Goal: Task Accomplishment & Management: Use online tool/utility

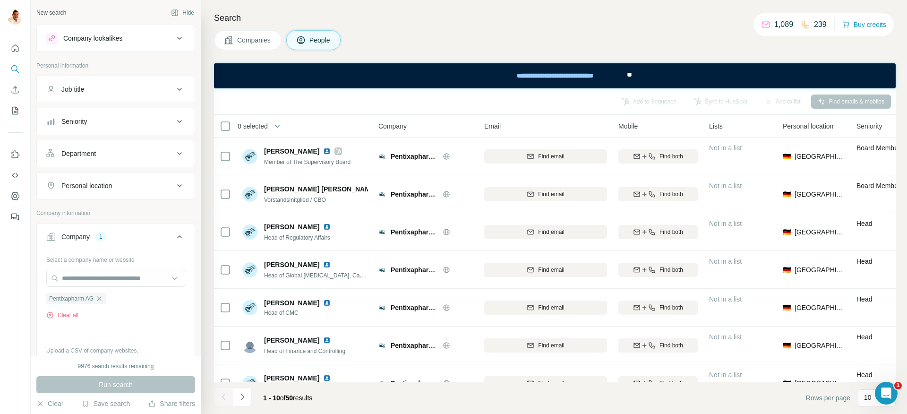
scroll to position [0, 0]
click at [100, 297] on icon "button" at bounding box center [99, 298] width 4 height 4
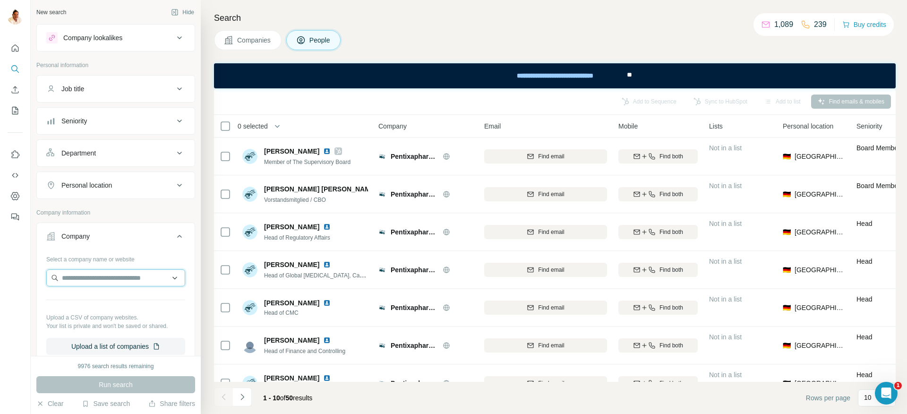
click at [101, 278] on input "text" at bounding box center [115, 277] width 139 height 17
type input "**********"
click at [123, 308] on p "M.S.- Aufzüge Matthias Schernikau GmbH" at bounding box center [124, 303] width 105 height 19
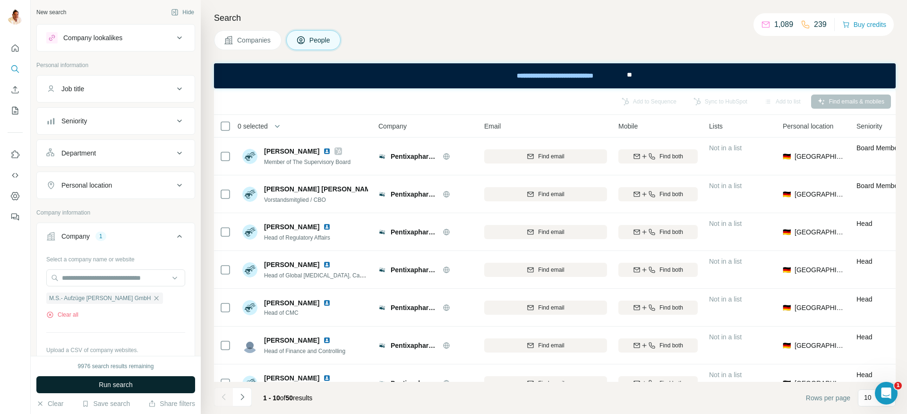
click at [118, 380] on span "Run search" at bounding box center [116, 384] width 34 height 9
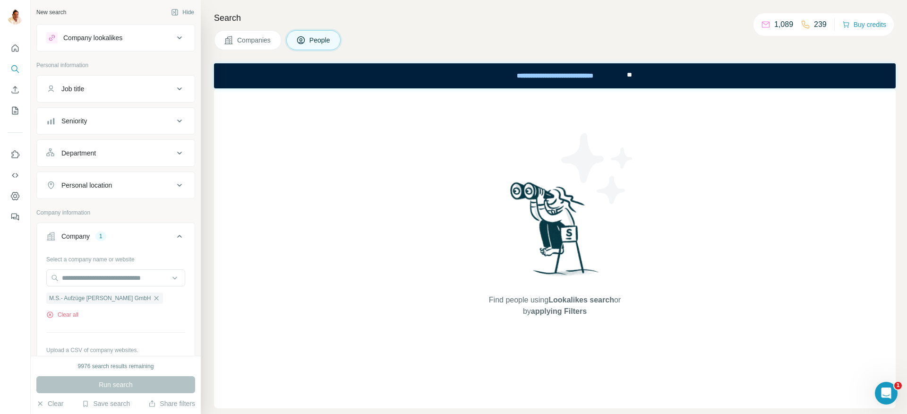
click at [264, 37] on span "Companies" at bounding box center [254, 39] width 34 height 9
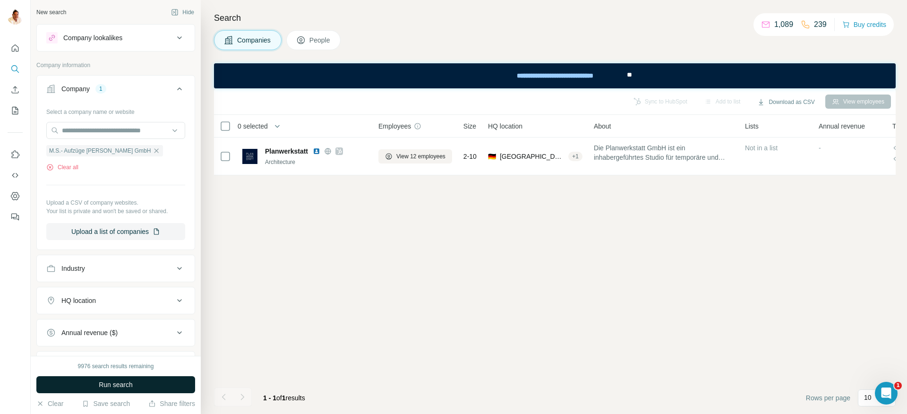
click at [108, 380] on span "Run search" at bounding box center [116, 384] width 34 height 9
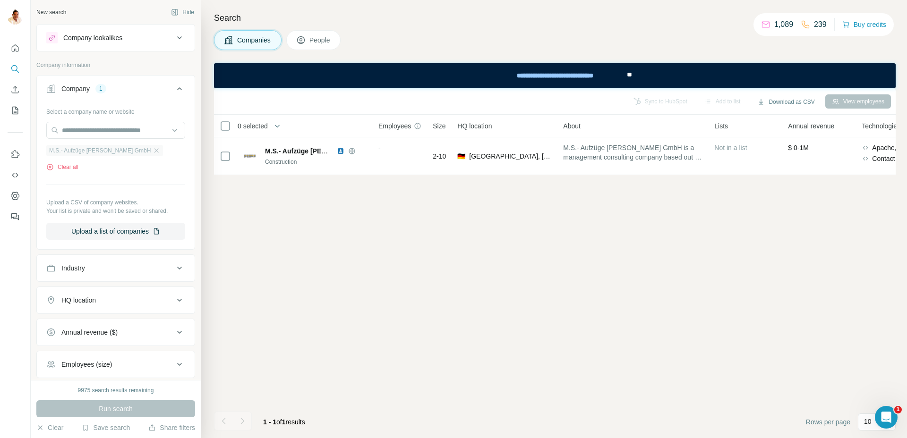
click at [163, 146] on div "M.S.- Aufzüge Matthias Schernikau GmbH" at bounding box center [104, 150] width 117 height 11
click at [157, 129] on input "text" at bounding box center [115, 130] width 139 height 17
paste input "**********"
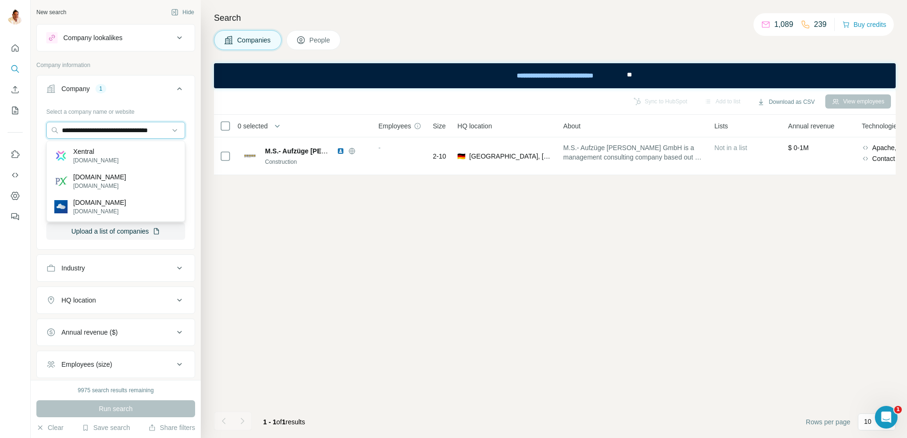
type input "**********"
click at [92, 156] on p "xentral.com" at bounding box center [95, 160] width 45 height 9
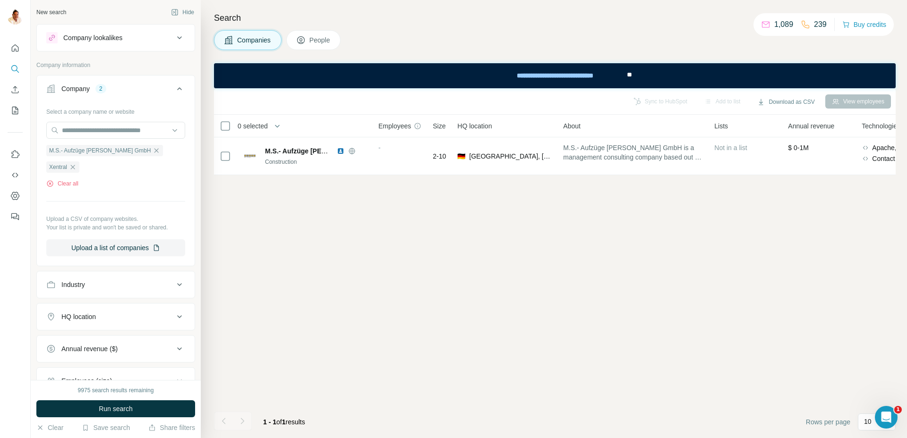
drag, startPoint x: 167, startPoint y: 150, endPoint x: 165, endPoint y: 181, distance: 31.3
click at [160, 150] on icon "button" at bounding box center [157, 151] width 8 height 8
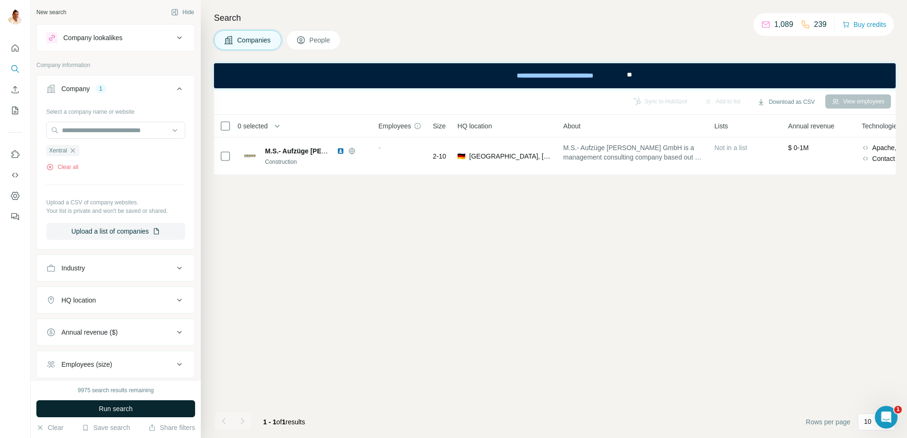
click at [120, 411] on span "Run search" at bounding box center [116, 408] width 34 height 9
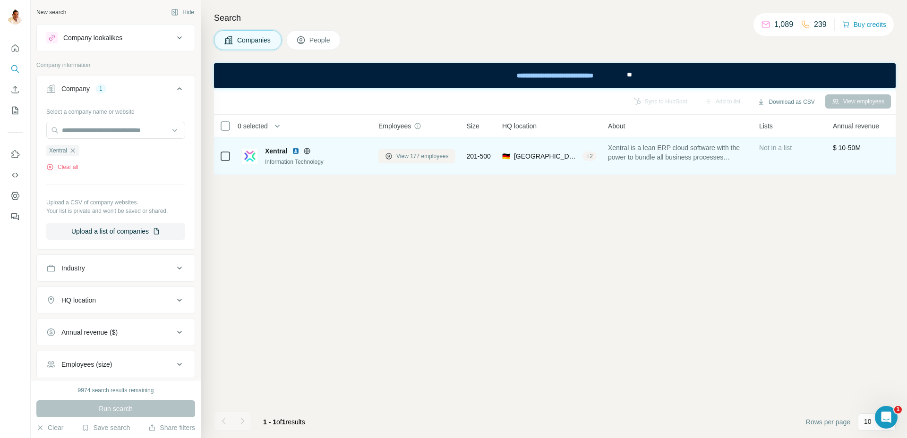
click at [412, 155] on span "View 177 employees" at bounding box center [422, 156] width 52 height 9
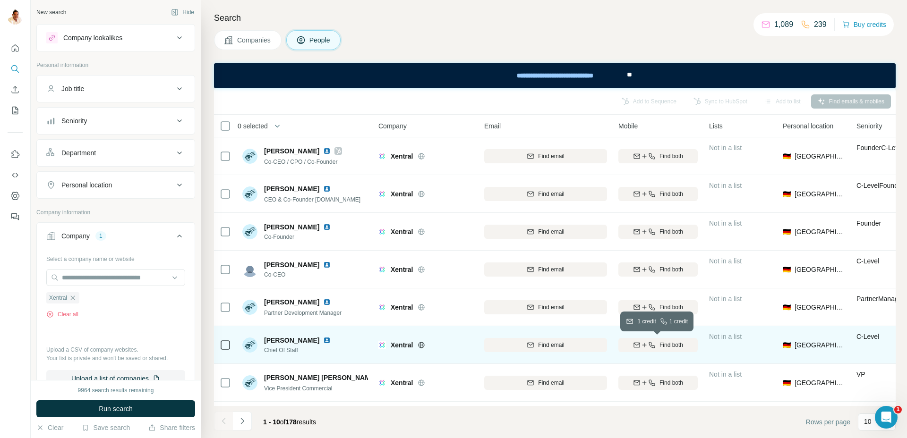
click at [669, 346] on span "Find both" at bounding box center [672, 345] width 24 height 9
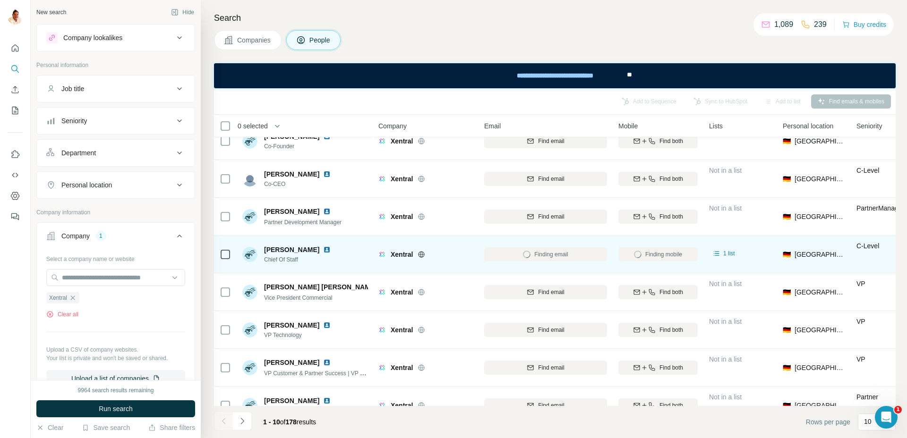
scroll to position [109, 0]
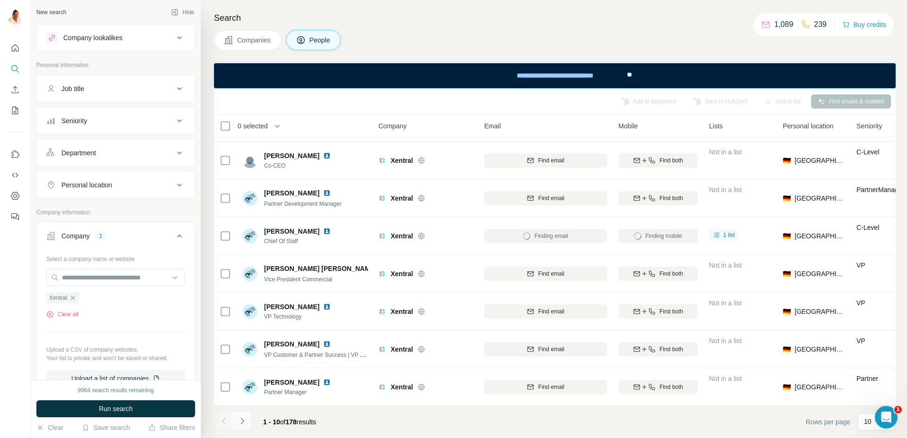
click at [243, 413] on icon "Navigate to next page" at bounding box center [241, 421] width 3 height 6
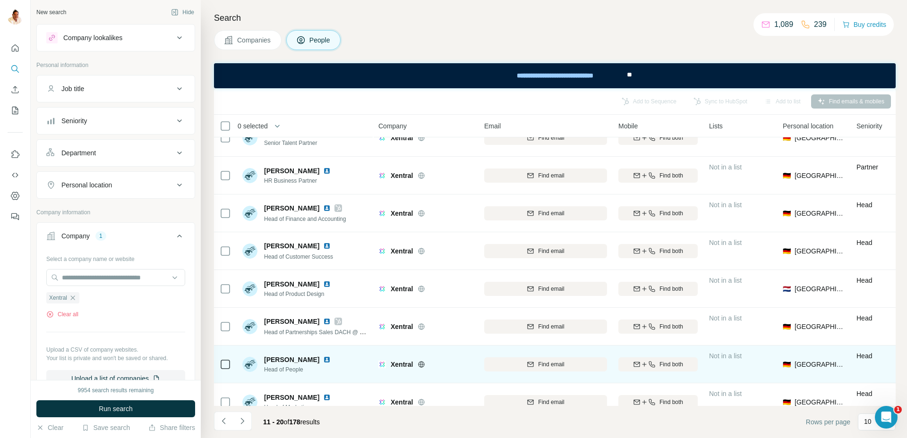
scroll to position [0, 0]
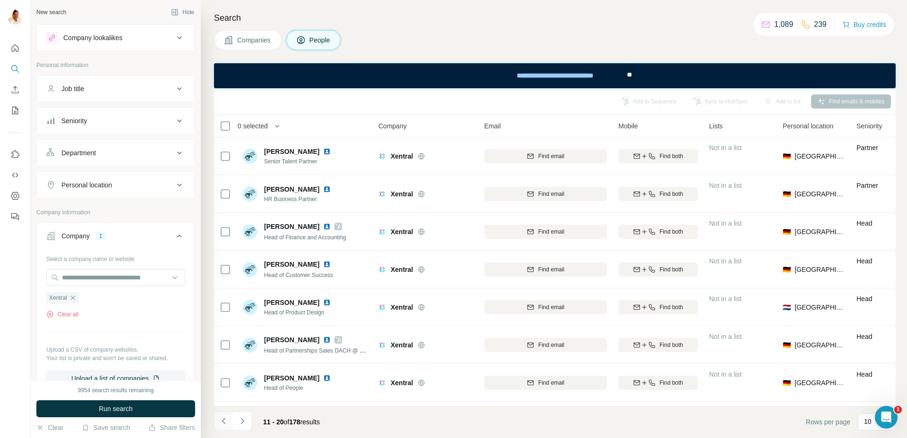
click at [223, 413] on icon "Navigate to previous page" at bounding box center [223, 421] width 9 height 9
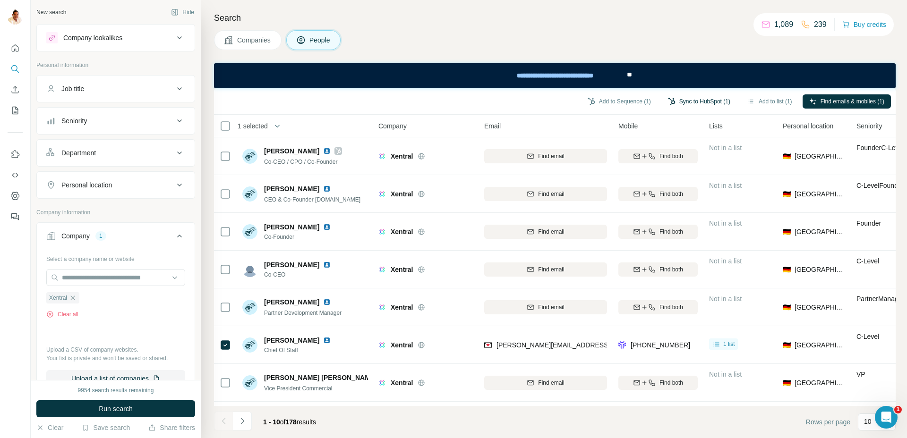
click at [675, 99] on button "Sync to HubSpot (1)" at bounding box center [699, 101] width 76 height 14
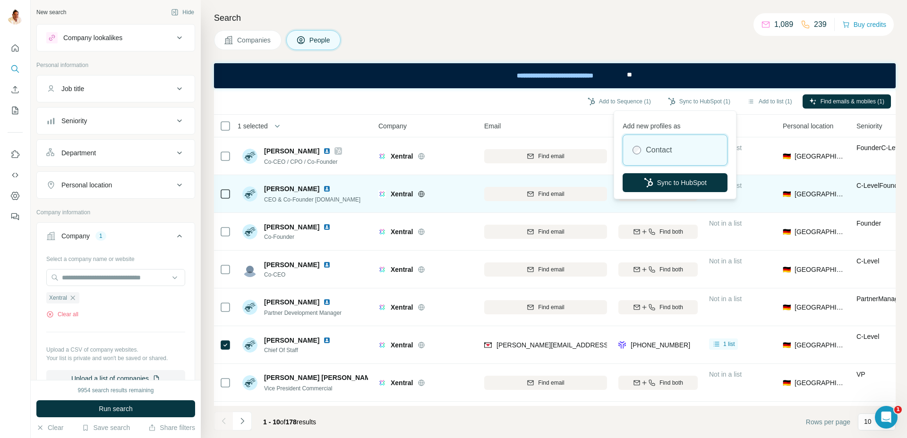
click at [677, 180] on button "Sync to HubSpot" at bounding box center [675, 182] width 105 height 19
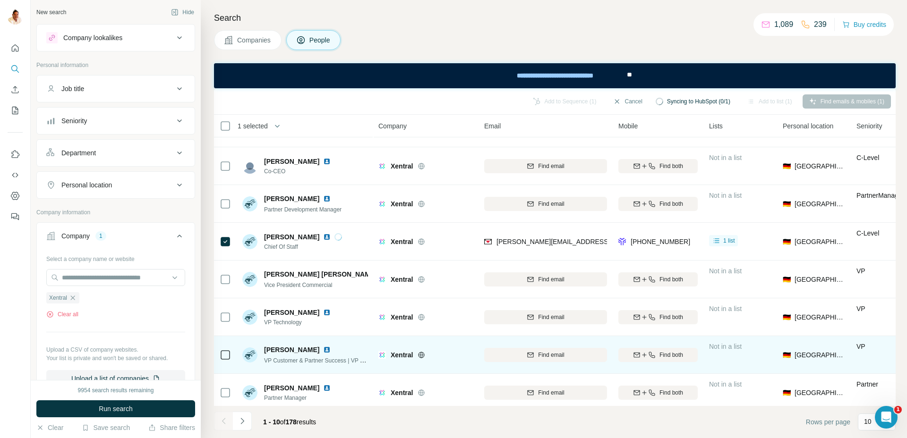
scroll to position [109, 0]
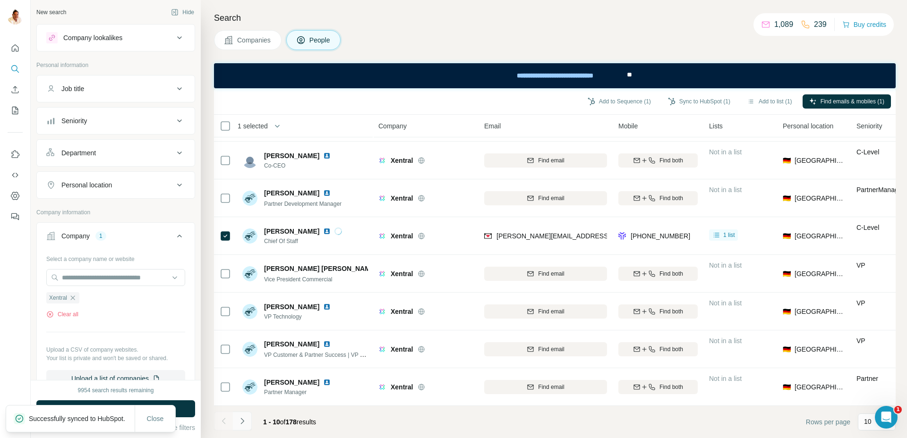
click at [240, 413] on icon "Navigate to next page" at bounding box center [242, 421] width 9 height 9
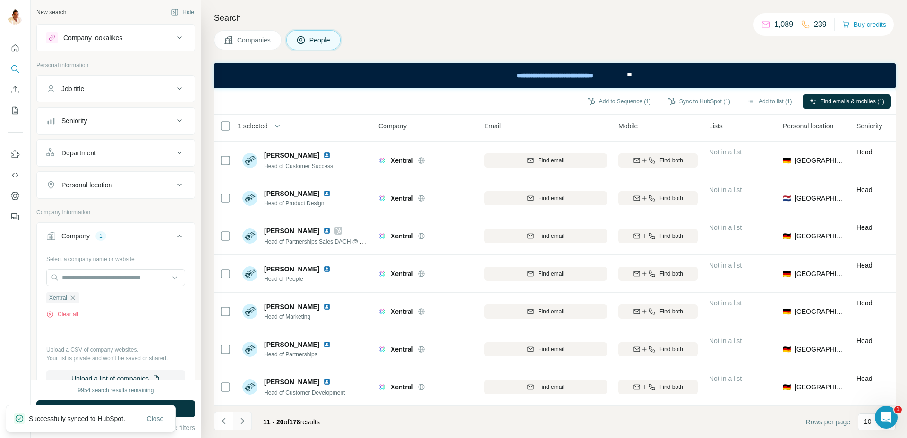
click at [244, 413] on icon "Navigate to next page" at bounding box center [242, 421] width 9 height 9
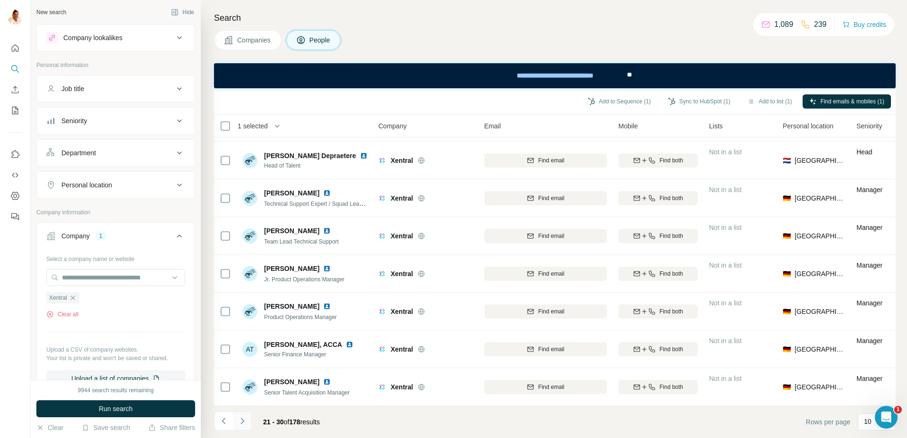
click at [243, 413] on icon "Navigate to next page" at bounding box center [242, 421] width 9 height 9
click at [246, 413] on icon "Navigate to next page" at bounding box center [242, 421] width 9 height 9
click at [244, 413] on icon "Navigate to next page" at bounding box center [242, 421] width 9 height 9
click at [246, 413] on icon "Navigate to next page" at bounding box center [242, 421] width 9 height 9
click at [245, 413] on icon "Navigate to next page" at bounding box center [242, 421] width 9 height 9
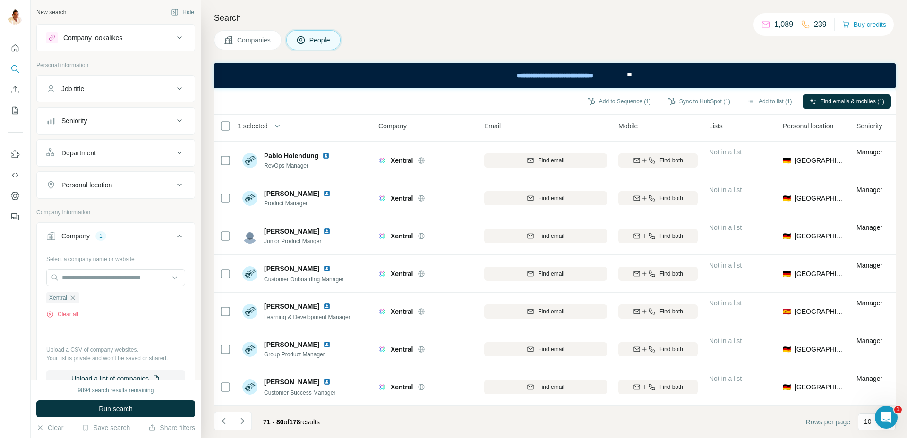
click at [247, 413] on button "Navigate to next page" at bounding box center [242, 421] width 19 height 19
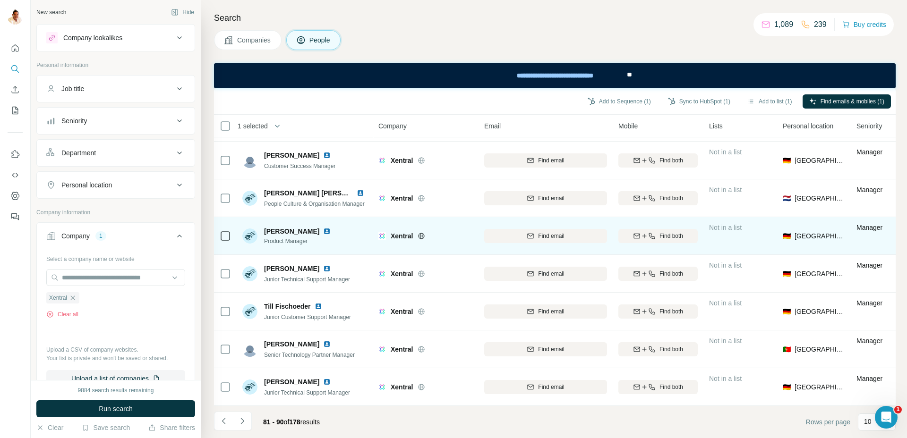
scroll to position [0, 0]
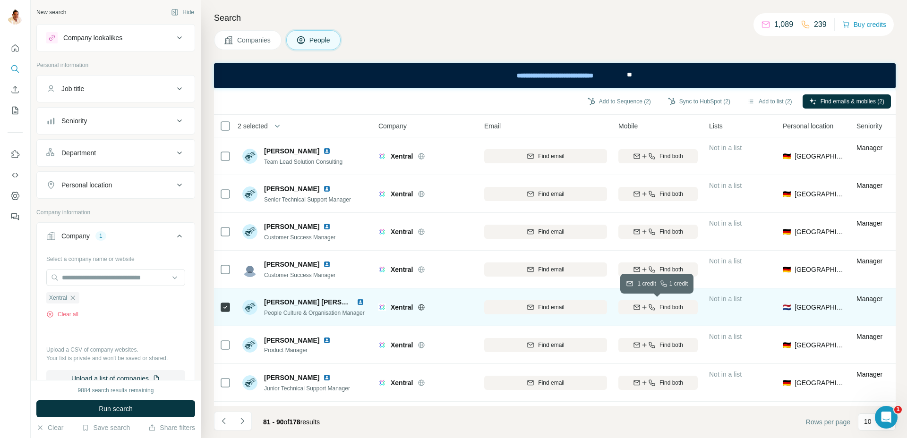
click at [654, 305] on icon "button" at bounding box center [652, 308] width 8 height 8
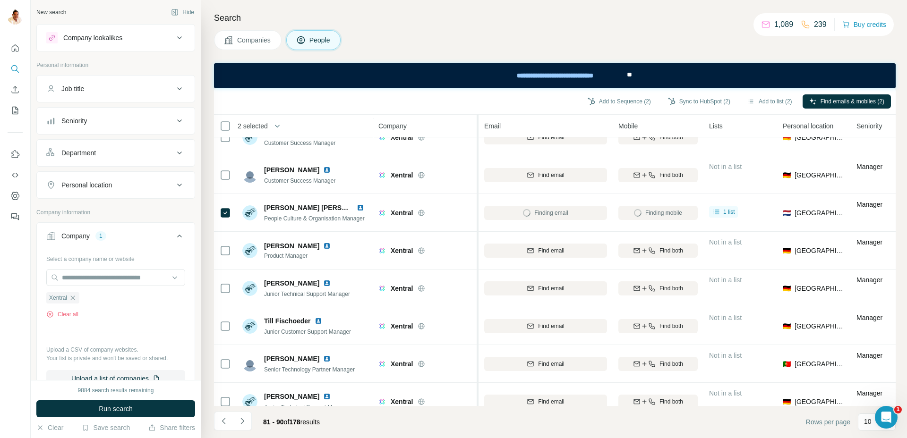
scroll to position [109, 0]
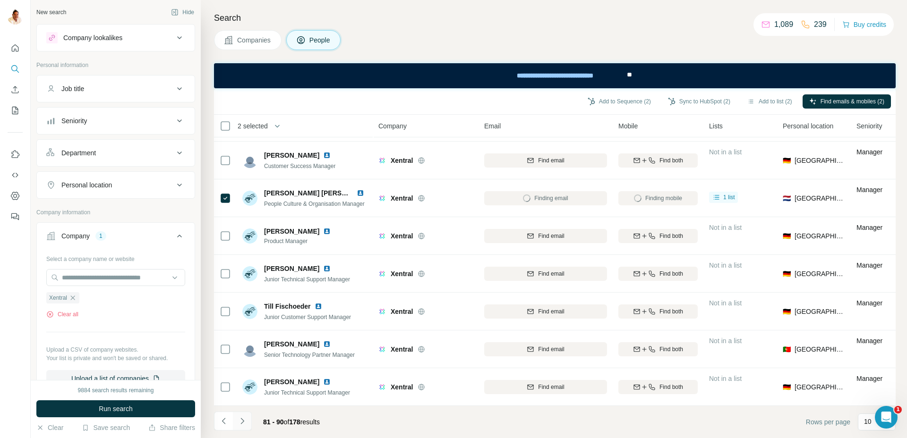
click at [241, 413] on icon "Navigate to next page" at bounding box center [242, 421] width 9 height 9
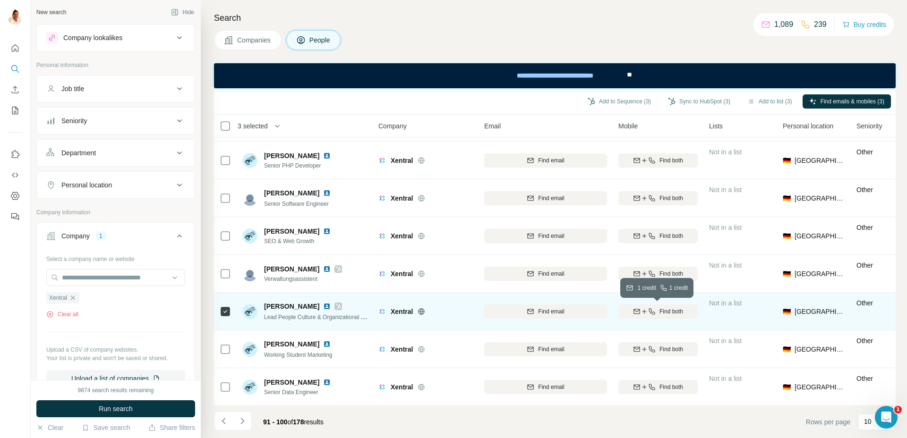
click at [667, 311] on span "Find both" at bounding box center [672, 312] width 24 height 9
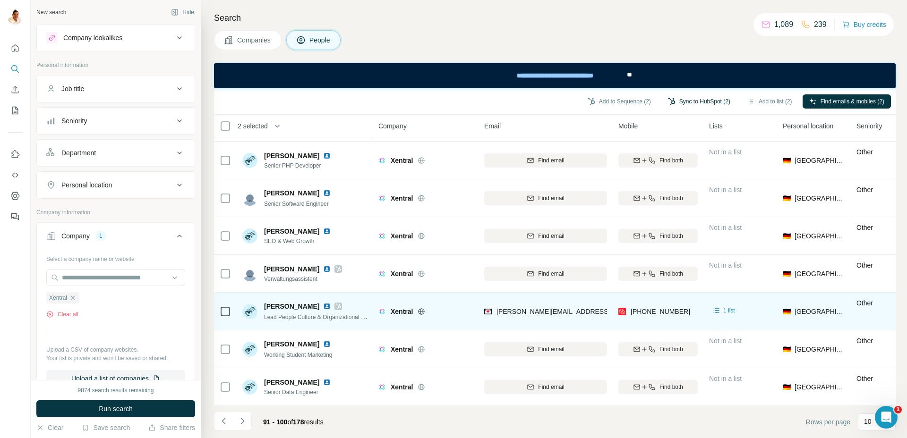
click at [680, 103] on button "Sync to HubSpot (2)" at bounding box center [699, 101] width 76 height 14
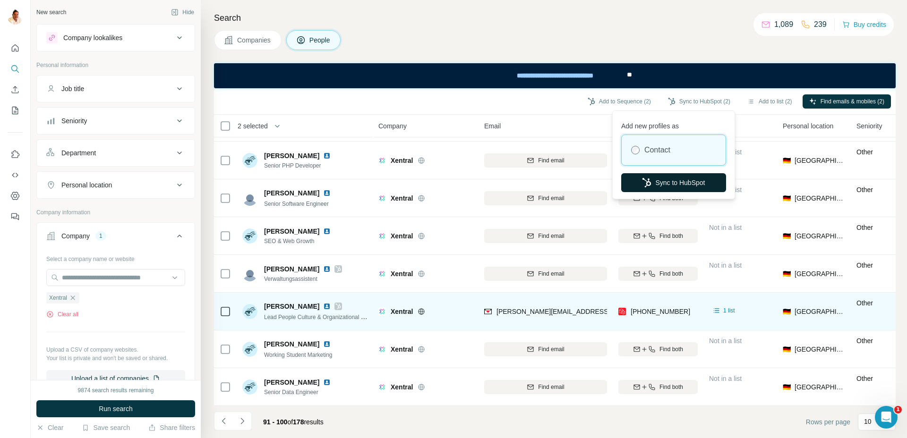
click at [661, 182] on button "Sync to HubSpot" at bounding box center [673, 182] width 105 height 19
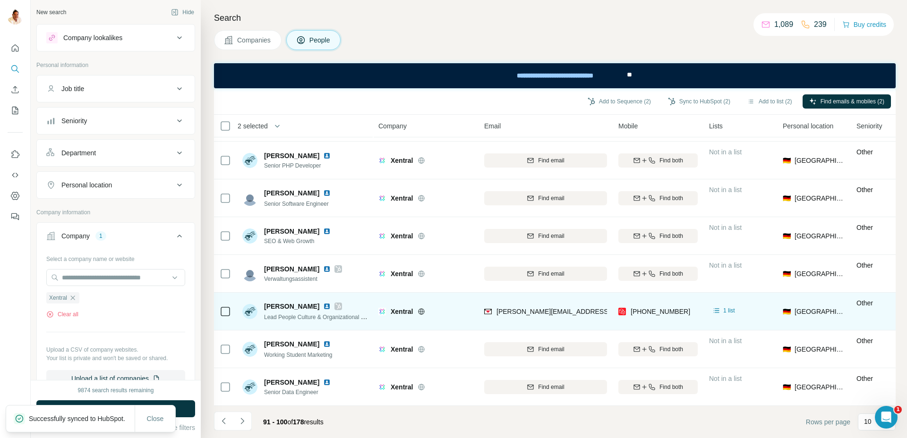
click at [74, 297] on icon "button" at bounding box center [73, 298] width 8 height 8
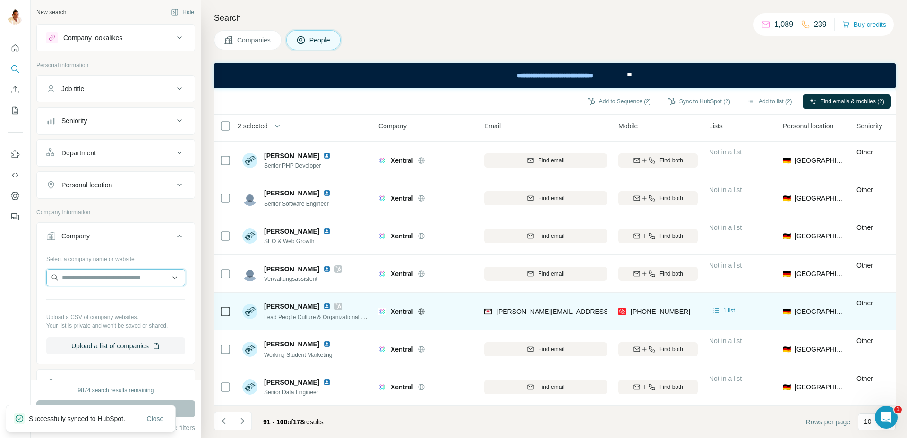
click at [74, 276] on input "text" at bounding box center [115, 277] width 139 height 17
type input "**********"
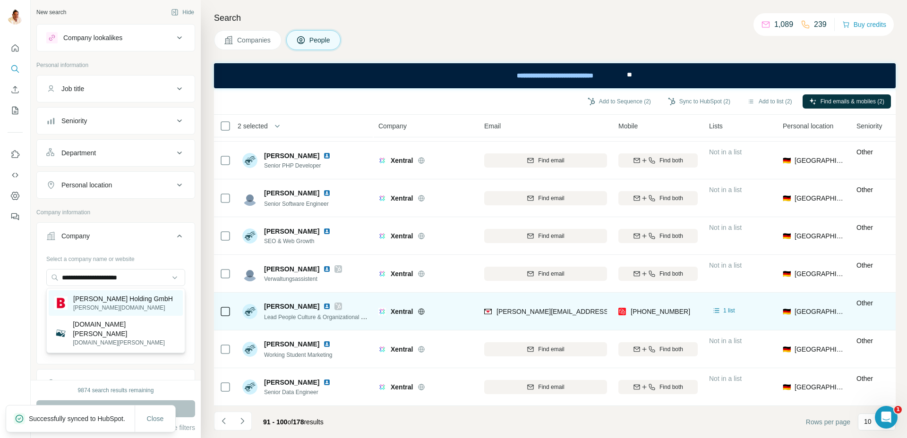
click at [95, 307] on p "bertsch.at" at bounding box center [123, 308] width 100 height 9
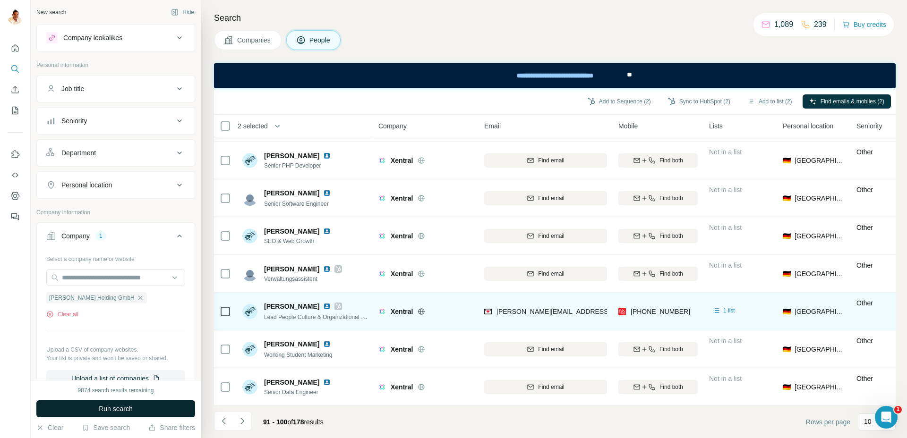
click at [104, 402] on button "Run search" at bounding box center [115, 409] width 159 height 17
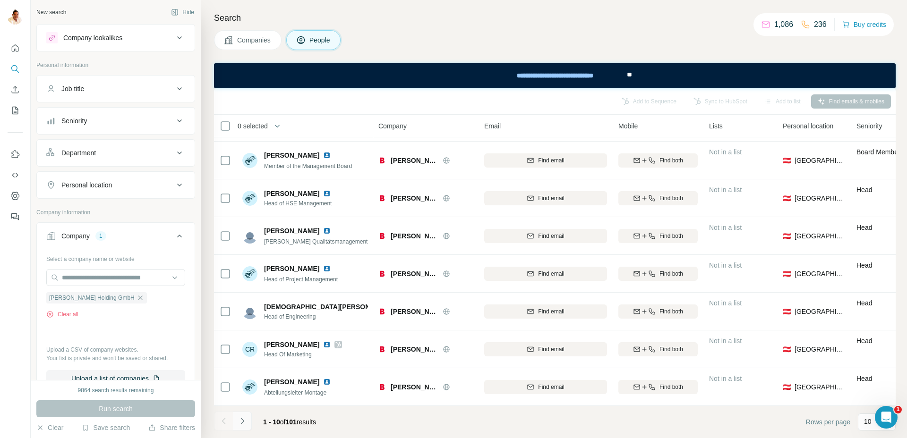
click at [239, 413] on icon "Navigate to next page" at bounding box center [242, 421] width 9 height 9
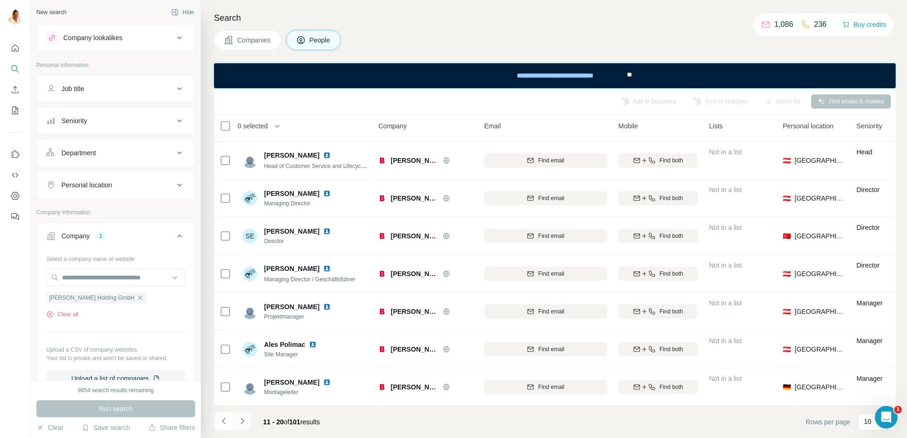
click at [240, 413] on icon "Navigate to next page" at bounding box center [242, 421] width 9 height 9
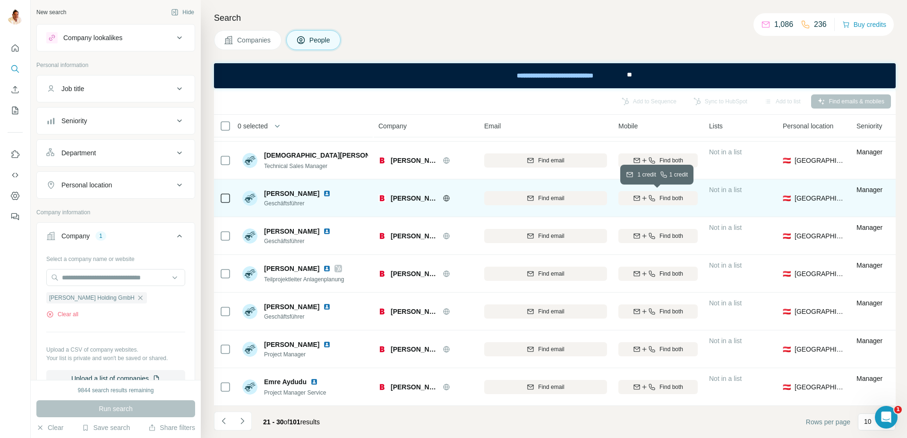
click at [664, 197] on span "Find both" at bounding box center [672, 198] width 24 height 9
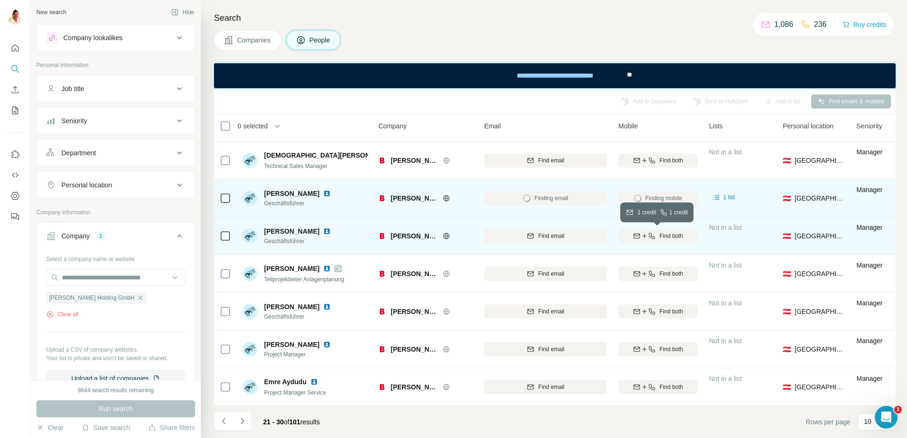
click at [665, 238] on span "Find both" at bounding box center [672, 236] width 24 height 9
click at [242, 413] on icon "Navigate to next page" at bounding box center [242, 421] width 9 height 9
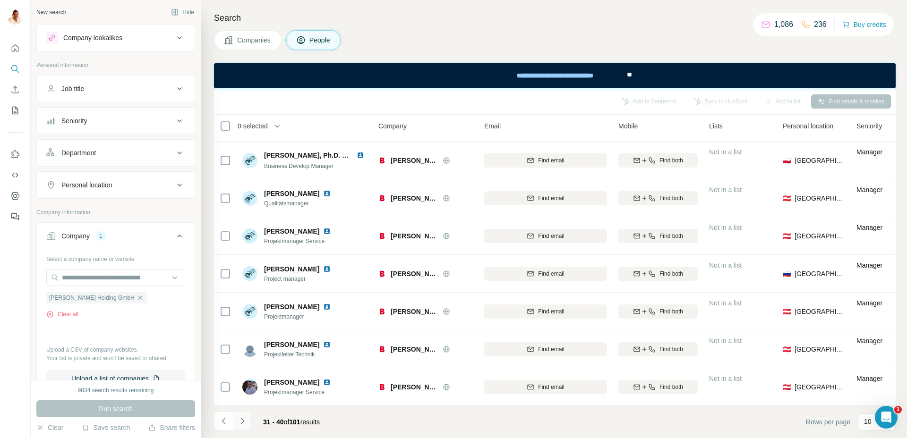
click at [242, 413] on button "Navigate to next page" at bounding box center [242, 421] width 19 height 19
click at [245, 413] on icon "Navigate to next page" at bounding box center [242, 421] width 9 height 9
click at [246, 413] on icon "Navigate to next page" at bounding box center [242, 421] width 9 height 9
click at [247, 413] on button "Navigate to next page" at bounding box center [242, 421] width 19 height 19
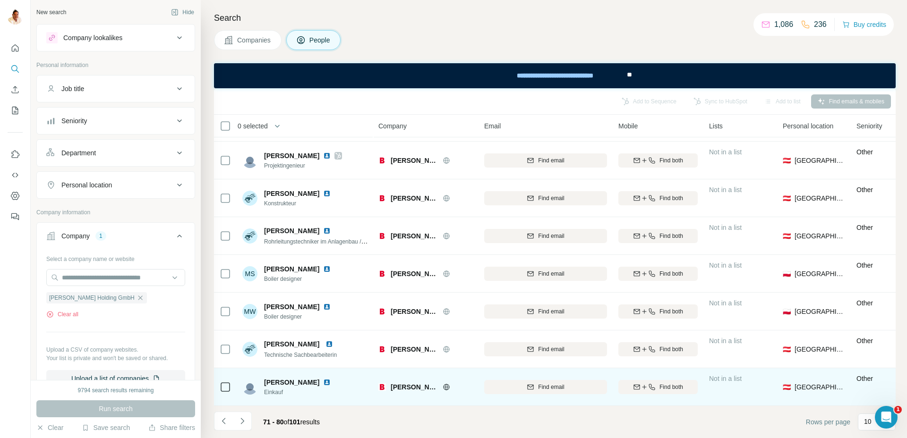
click at [230, 386] on div at bounding box center [225, 387] width 11 height 11
click at [648, 385] on icon "button" at bounding box center [651, 387] width 6 height 6
click at [246, 413] on icon "Navigate to next page" at bounding box center [242, 421] width 9 height 9
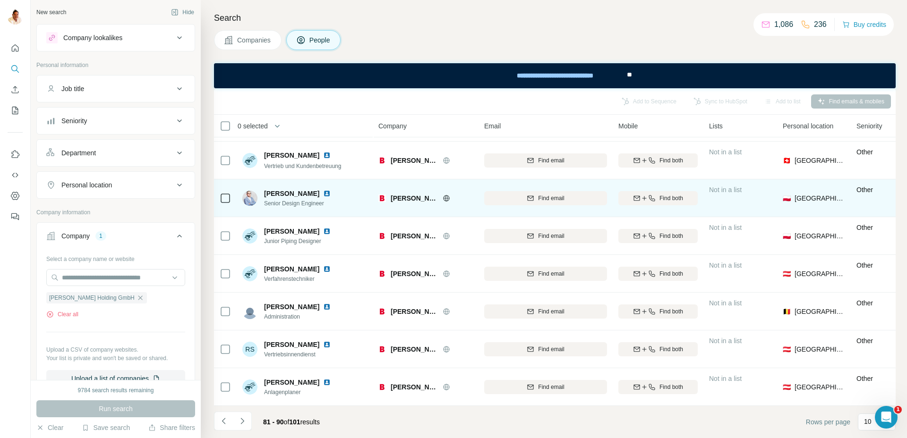
scroll to position [109, 7]
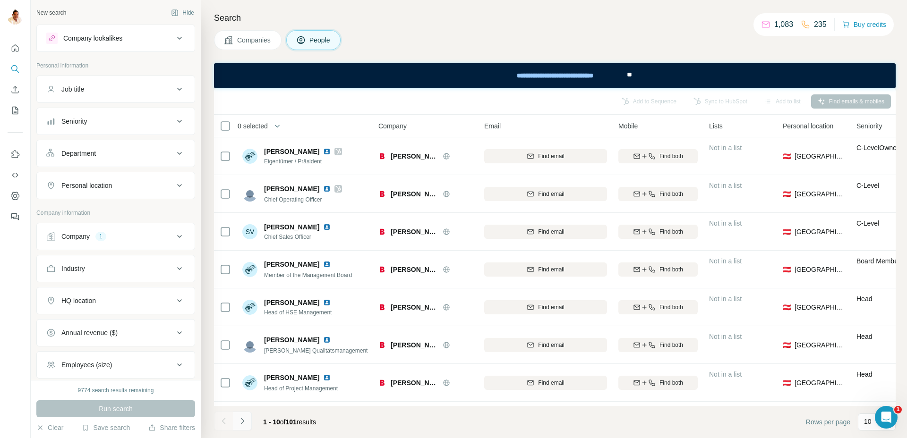
click at [243, 416] on button "Navigate to next page" at bounding box center [242, 421] width 19 height 19
click at [244, 417] on icon "Navigate to next page" at bounding box center [242, 421] width 9 height 9
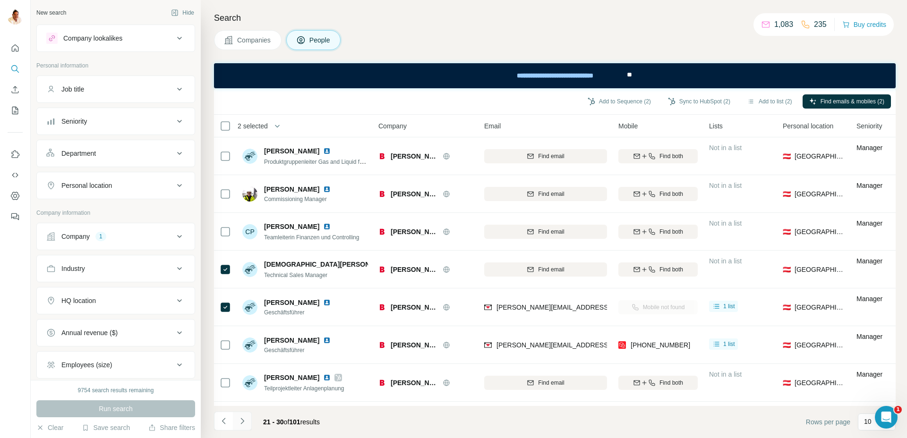
click at [243, 424] on icon "Navigate to next page" at bounding box center [242, 421] width 9 height 9
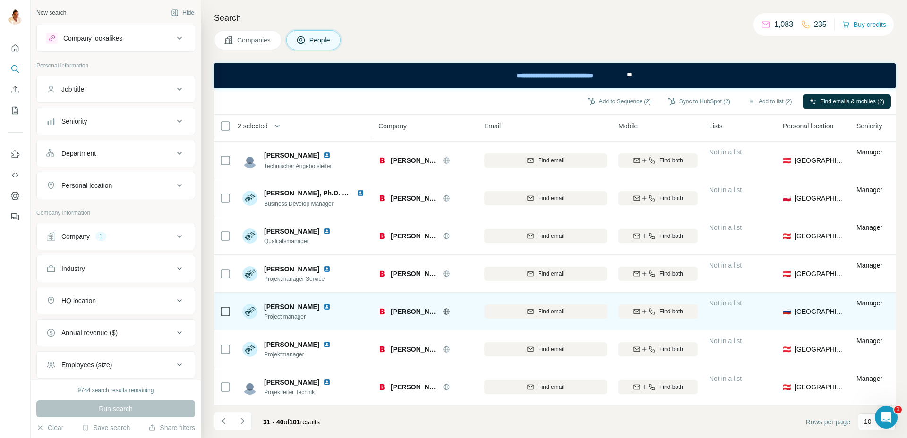
scroll to position [109, 0]
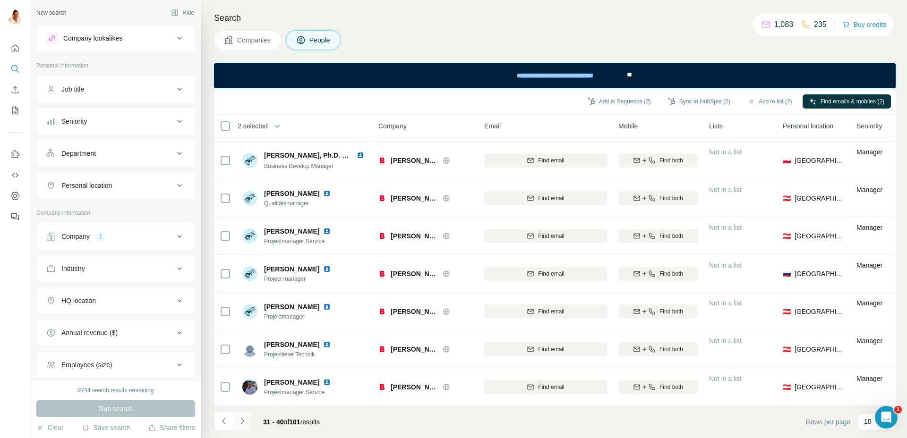
click at [248, 425] on button "Navigate to next page" at bounding box center [242, 421] width 19 height 19
click at [240, 419] on icon "Navigate to next page" at bounding box center [241, 421] width 3 height 6
click at [247, 418] on button "Navigate to next page" at bounding box center [242, 421] width 19 height 19
click at [242, 418] on icon "Navigate to next page" at bounding box center [242, 421] width 9 height 9
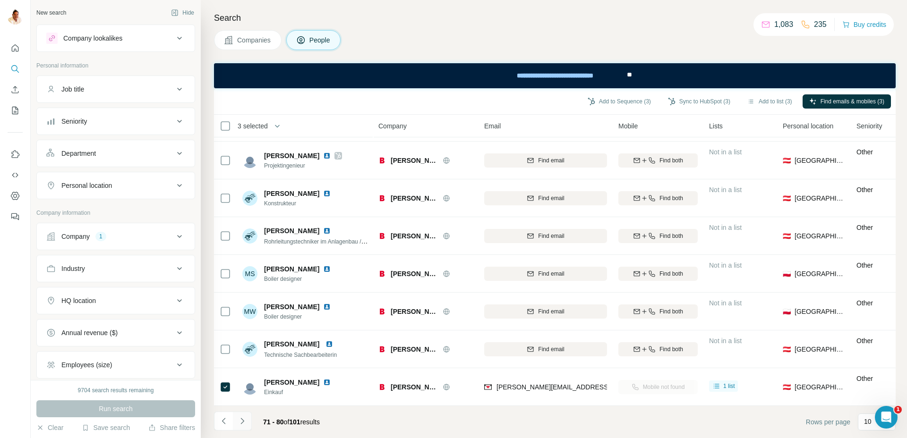
click at [246, 420] on icon "Navigate to next page" at bounding box center [242, 421] width 9 height 9
click at [244, 419] on icon "Navigate to next page" at bounding box center [242, 421] width 9 height 9
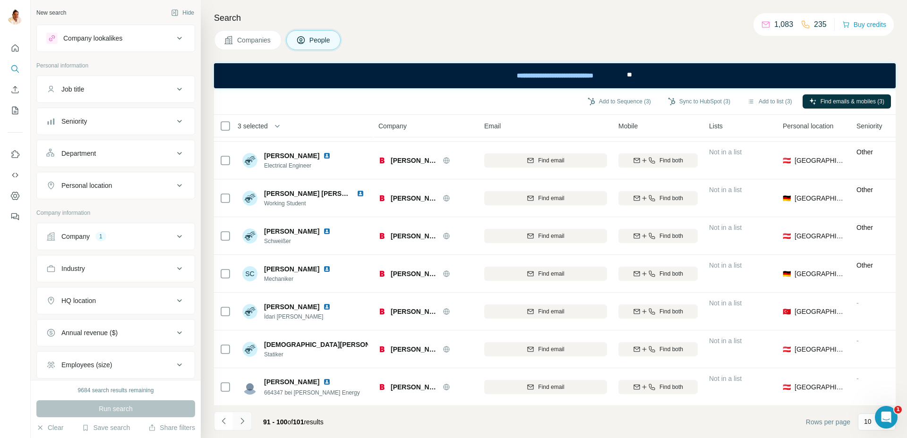
click at [243, 417] on icon "Navigate to next page" at bounding box center [242, 421] width 9 height 9
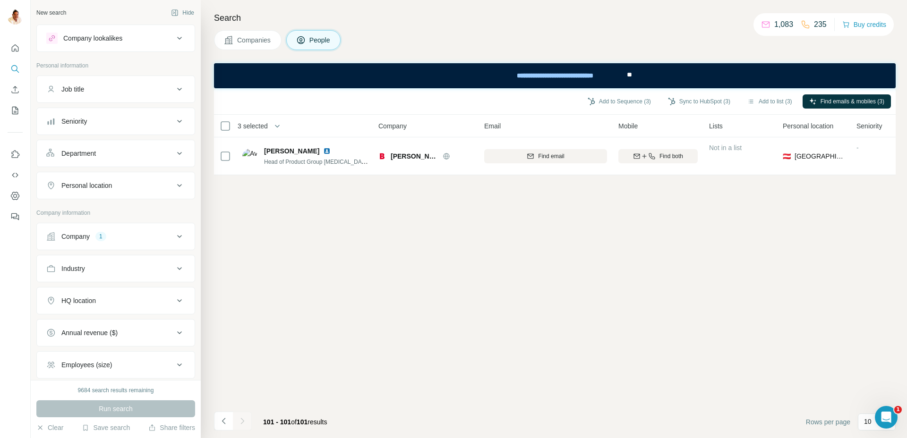
scroll to position [0, 0]
click at [677, 101] on button "Sync to HubSpot (3)" at bounding box center [699, 101] width 76 height 14
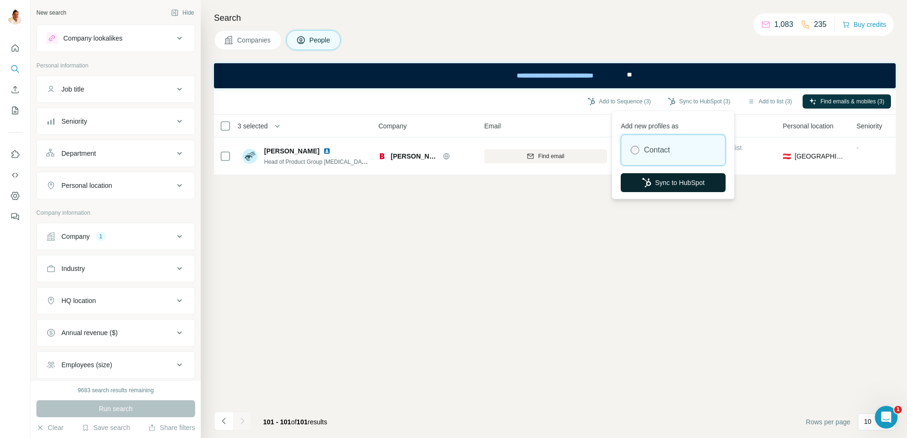
click at [663, 178] on button "Sync to HubSpot" at bounding box center [673, 182] width 105 height 19
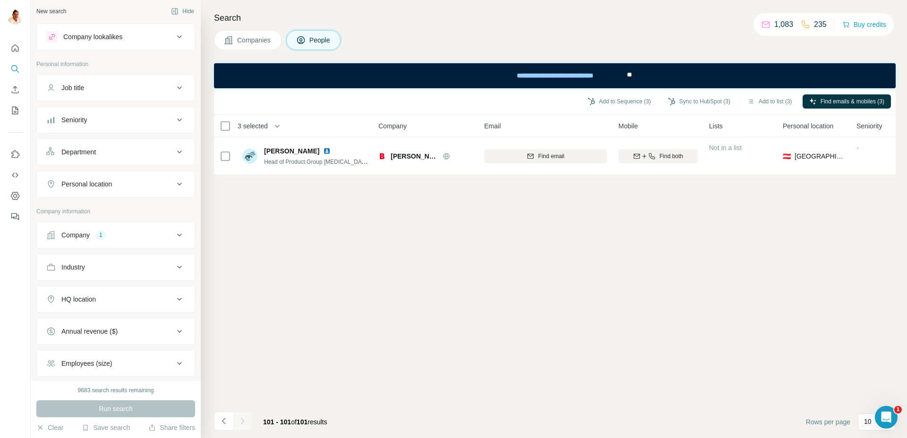
scroll to position [2, 0]
click at [87, 235] on div "Company" at bounding box center [75, 234] width 28 height 9
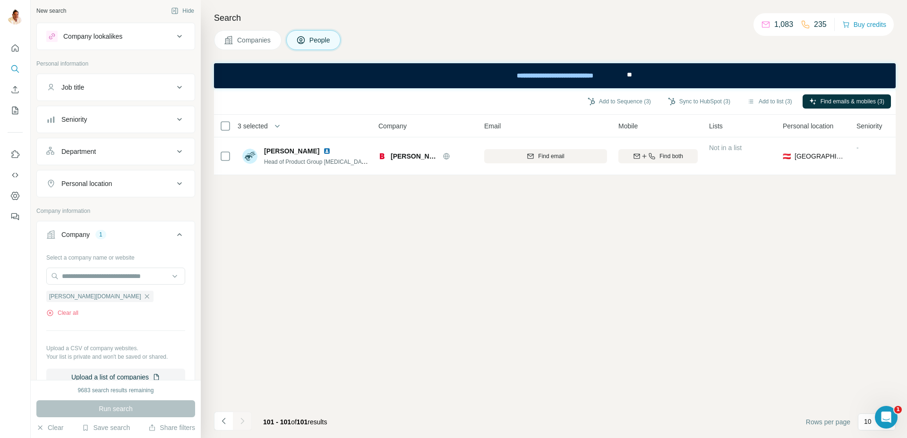
scroll to position [3, 0]
click at [138, 294] on icon "button" at bounding box center [140, 295] width 4 height 4
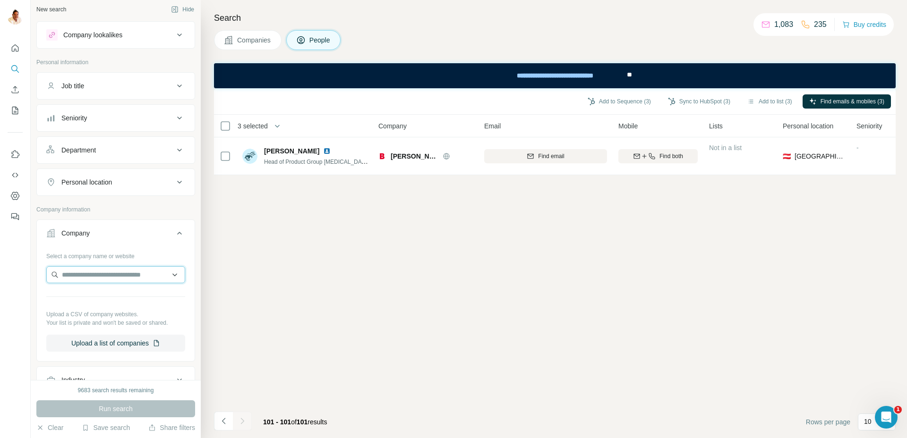
click at [107, 273] on input "text" at bounding box center [115, 274] width 139 height 17
drag, startPoint x: 112, startPoint y: 273, endPoint x: 80, endPoint y: 272, distance: 31.7
click at [79, 272] on input "**********" at bounding box center [115, 274] width 139 height 17
click at [132, 278] on input "***" at bounding box center [115, 274] width 139 height 17
click at [133, 278] on input "***" at bounding box center [115, 274] width 139 height 17
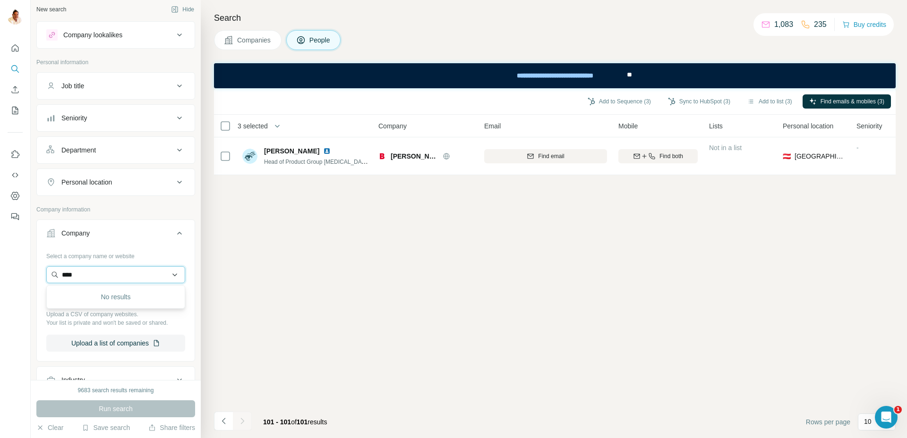
click at [132, 278] on input "***" at bounding box center [115, 274] width 139 height 17
paste input "**********"
type input "**********"
click at [126, 310] on div "Samfilm GmbH samfilm.de" at bounding box center [116, 301] width 134 height 26
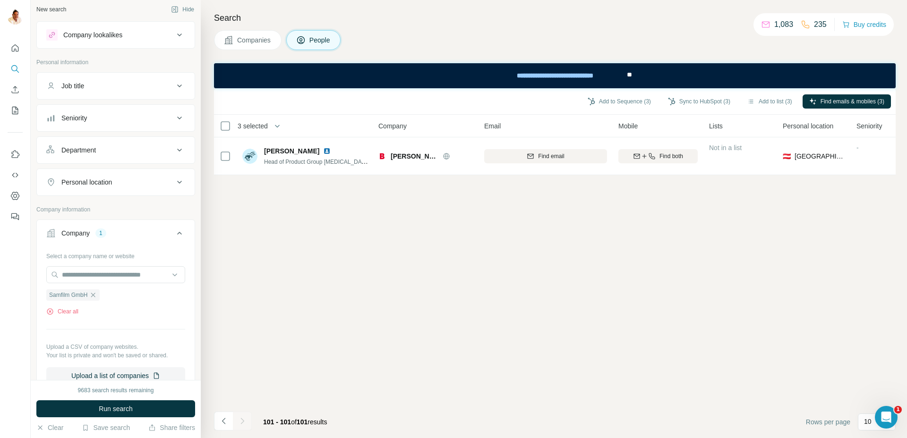
click at [110, 413] on span "Run search" at bounding box center [116, 408] width 34 height 9
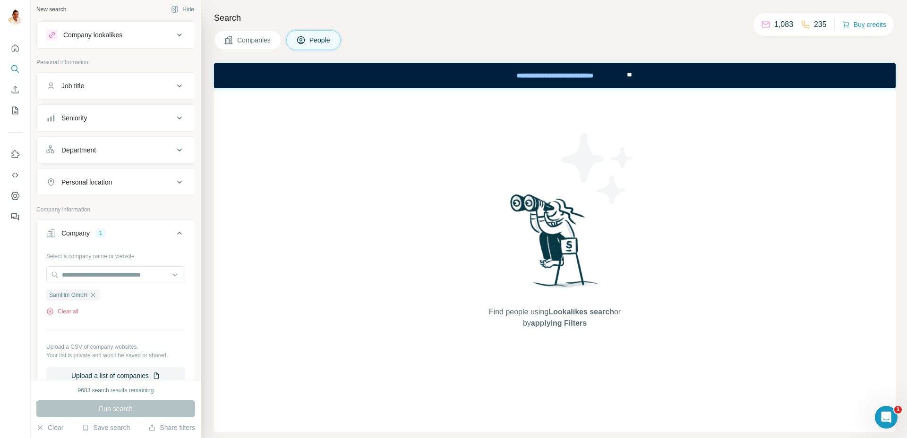
click at [241, 38] on span "Companies" at bounding box center [254, 39] width 34 height 9
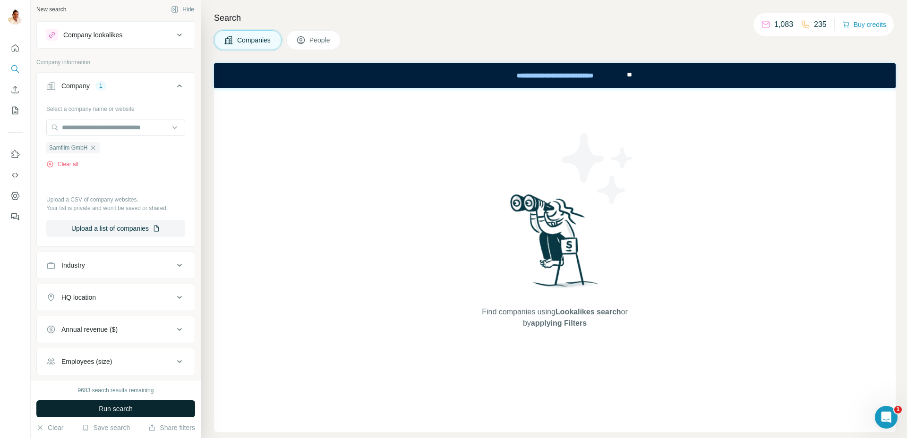
click at [116, 403] on button "Run search" at bounding box center [115, 409] width 159 height 17
